Goal: Transaction & Acquisition: Download file/media

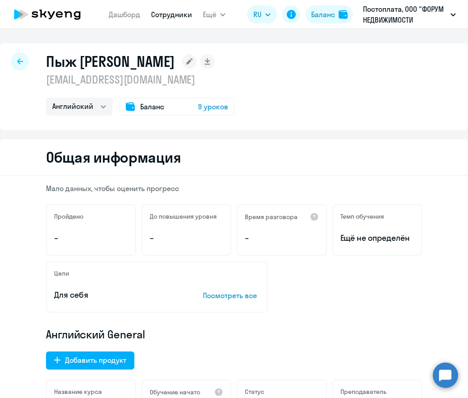
select select "english"
click at [17, 58] on div at bounding box center [20, 61] width 18 height 18
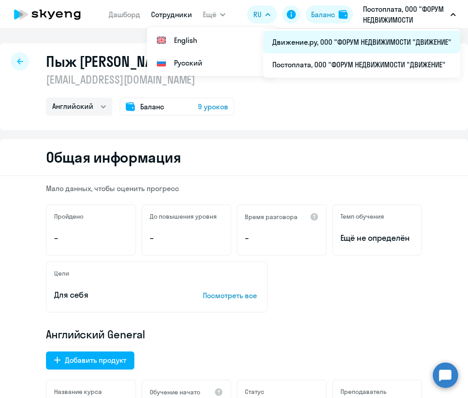
click at [358, 43] on li "Движение.ру, ООО "ФОРУМ НЕДВИЖИМОСТИ "ДВИЖЕНИЕ"" at bounding box center [361, 42] width 197 height 23
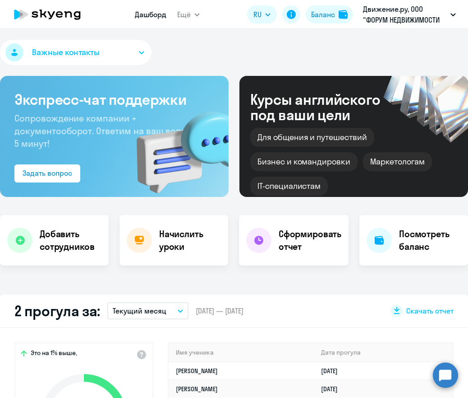
select select "30"
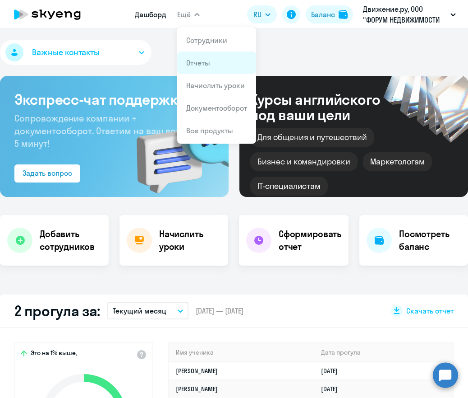
click at [201, 60] on link "Отчеты" at bounding box center [198, 62] width 24 height 9
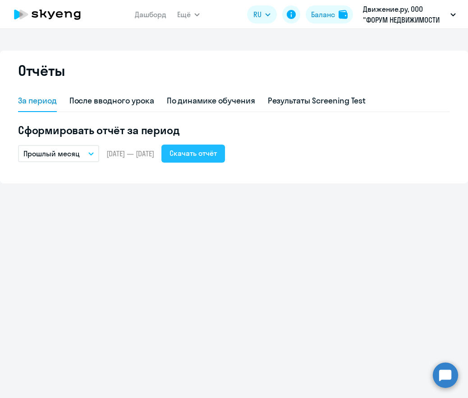
click at [217, 154] on div "Скачать отчёт" at bounding box center [193, 153] width 47 height 11
click at [98, 103] on div "После вводного урока" at bounding box center [111, 101] width 85 height 12
select select "10"
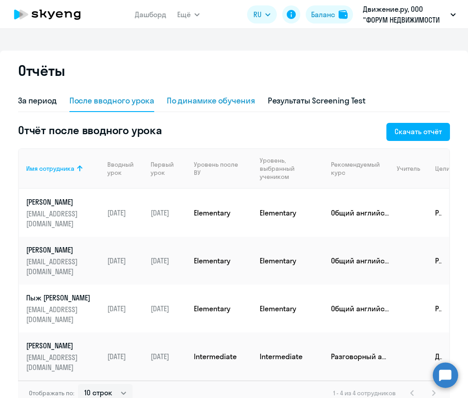
click at [231, 100] on div "По динамике обучения" at bounding box center [211, 101] width 88 height 12
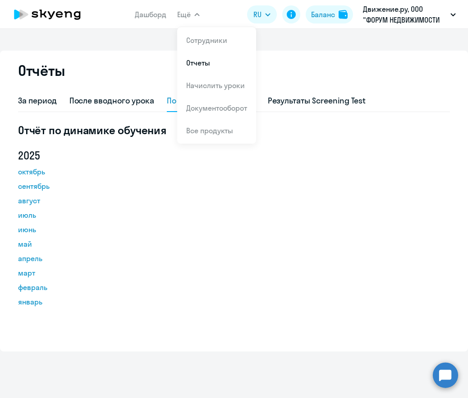
click at [192, 13] on button "Ещё" at bounding box center [188, 14] width 23 height 18
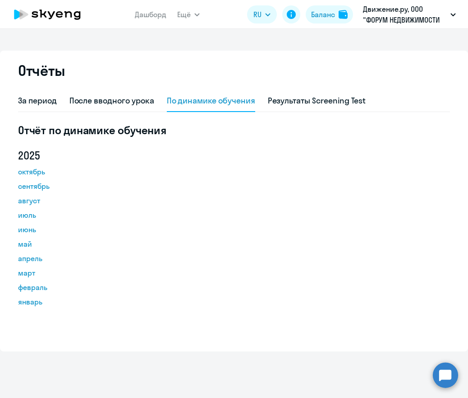
click at [193, 17] on button "Ещё" at bounding box center [188, 14] width 23 height 18
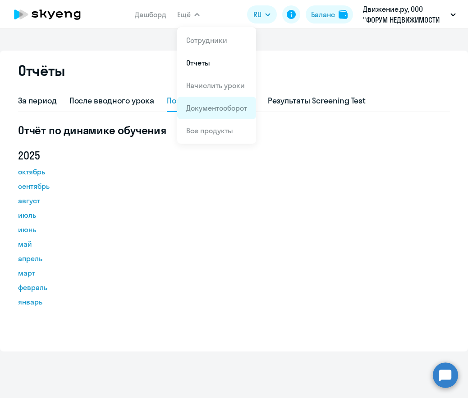
click at [210, 110] on link "Документооборот" at bounding box center [216, 107] width 61 height 9
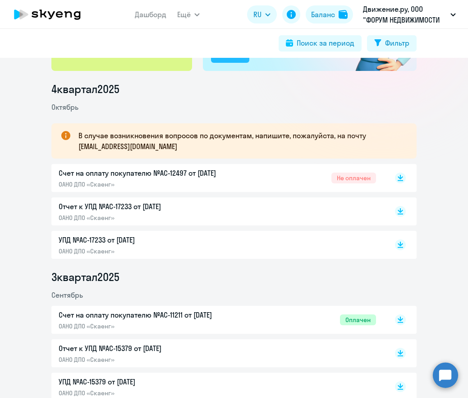
scroll to position [105, 0]
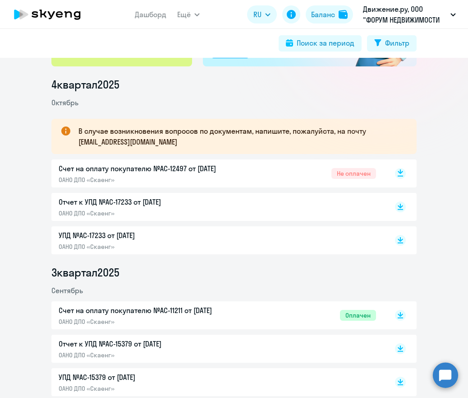
click at [401, 174] on rect at bounding box center [400, 173] width 11 height 11
click at [402, 206] on icon at bounding box center [400, 205] width 5 height 5
click at [400, 240] on rect at bounding box center [400, 240] width 11 height 11
